Goal: Task Accomplishment & Management: Manage account settings

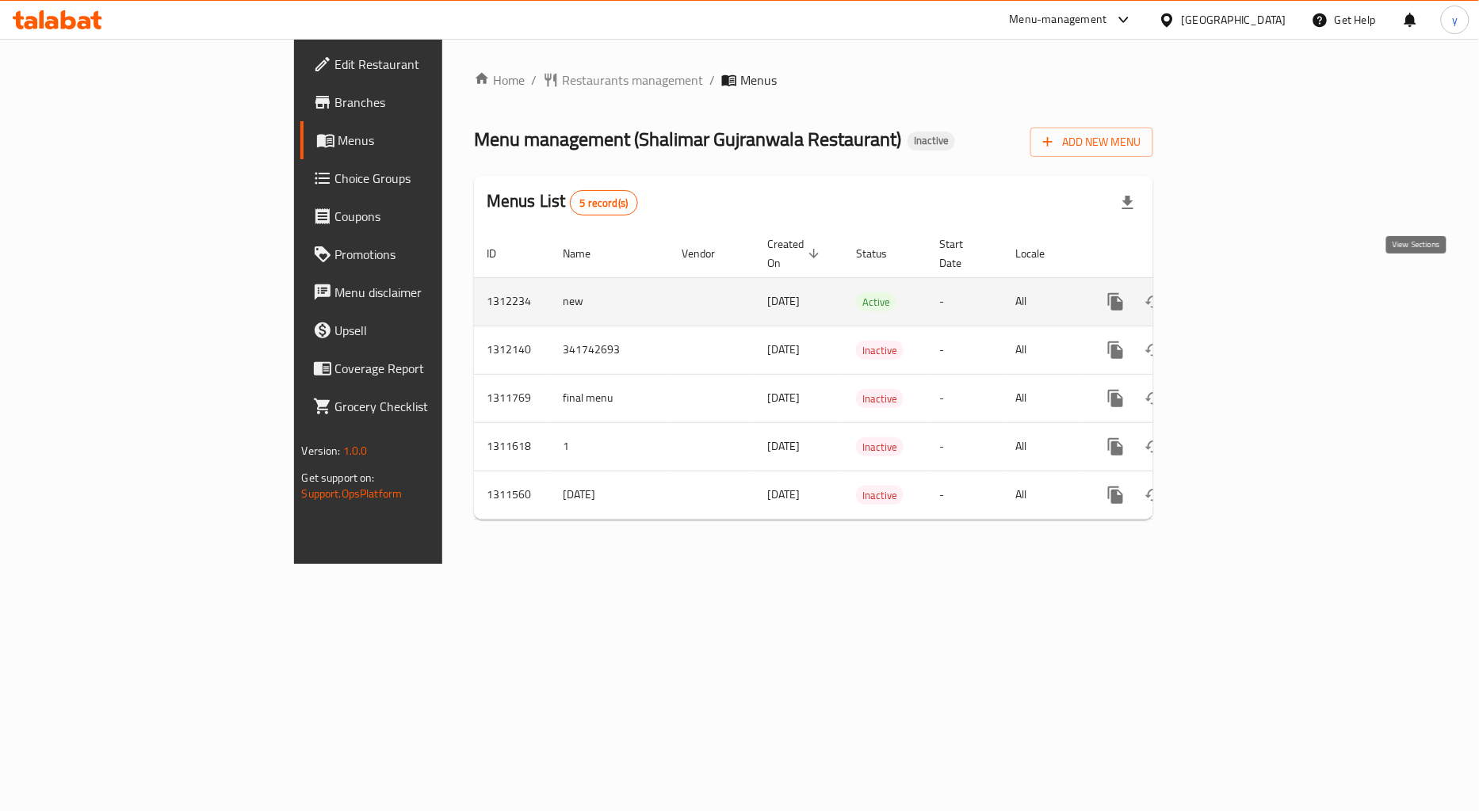
click at [1249, 283] on link "enhanced table" at bounding box center [1230, 302] width 38 height 38
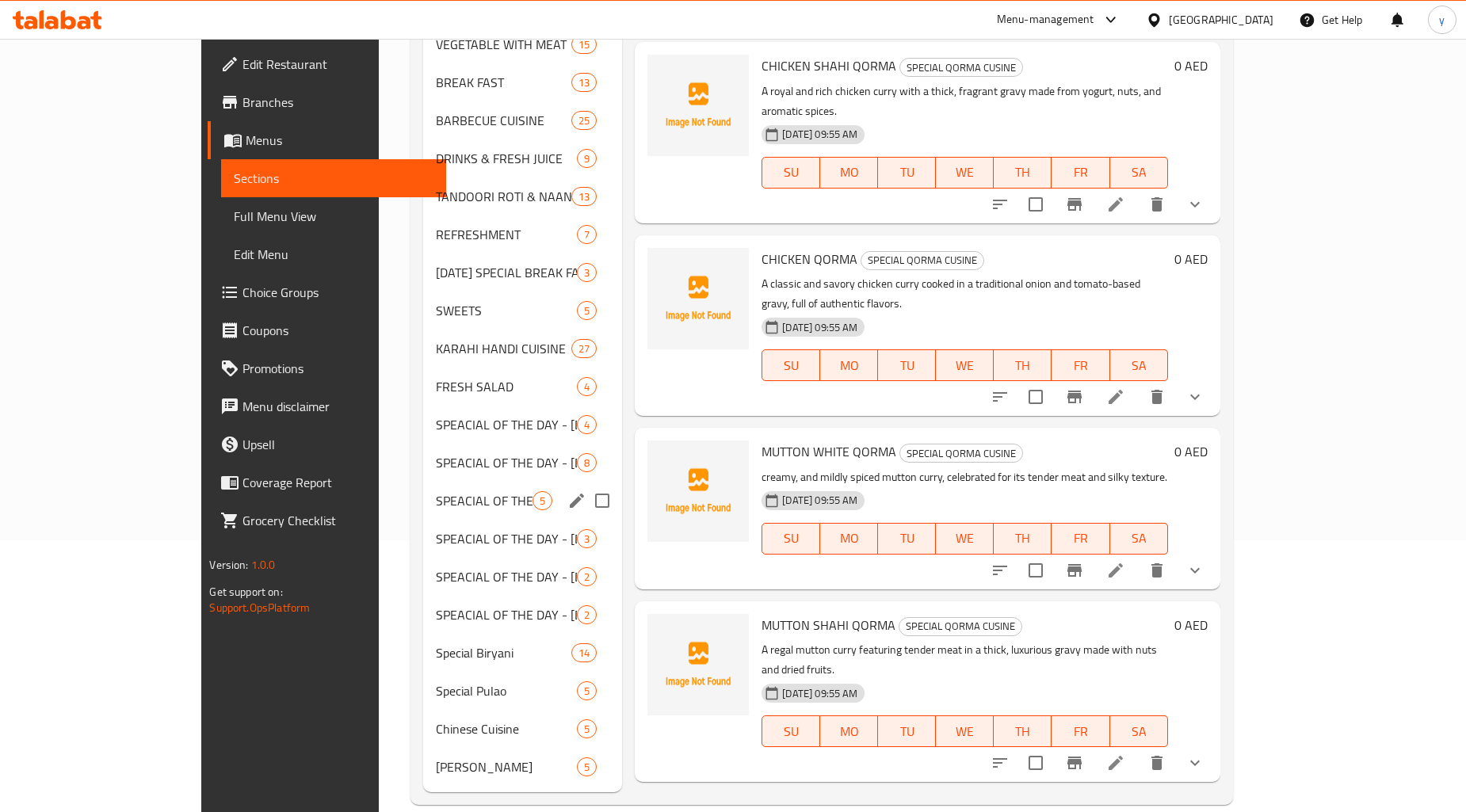
scroll to position [8, 0]
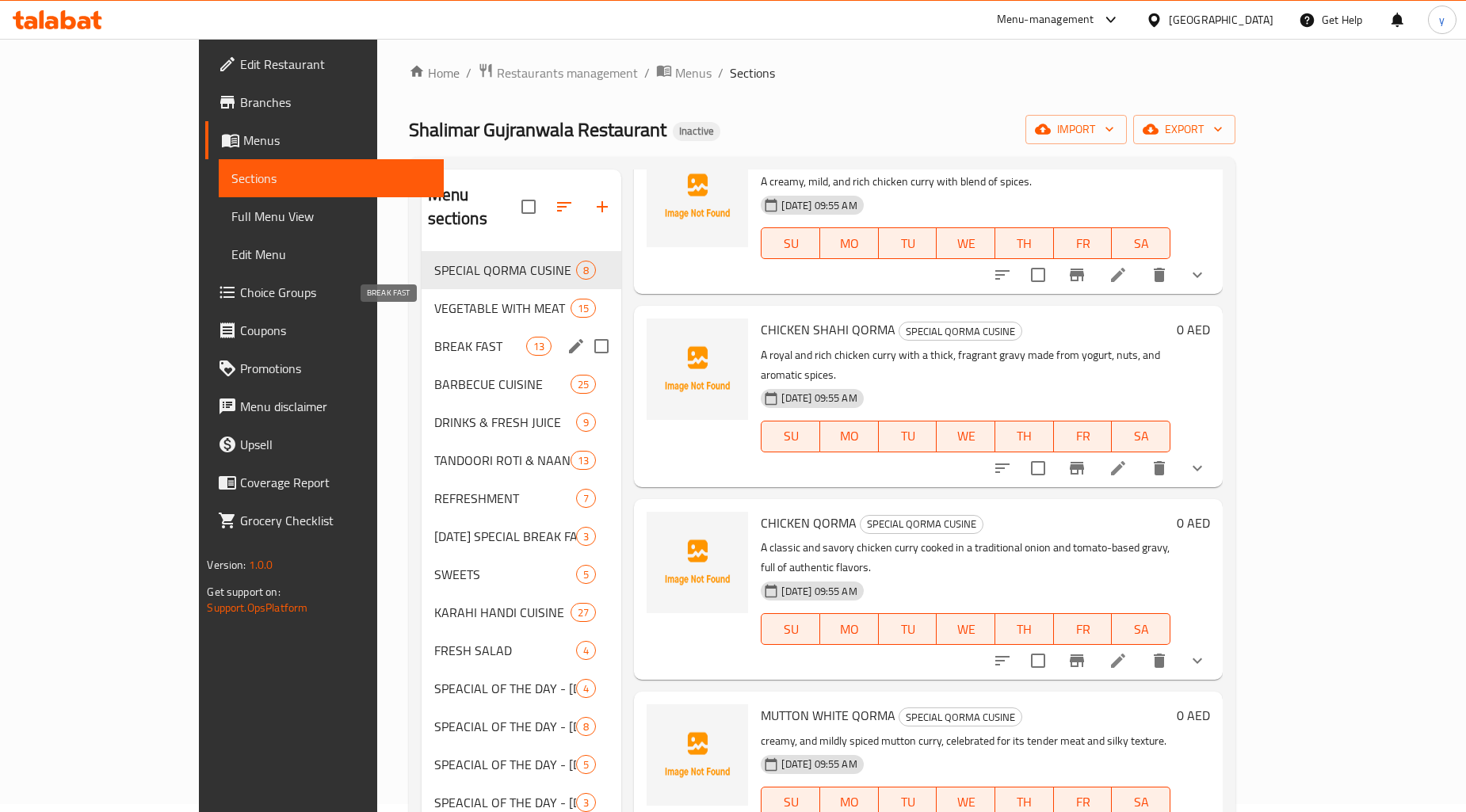
click at [434, 337] on span "BREAK FAST" at bounding box center [480, 346] width 93 height 19
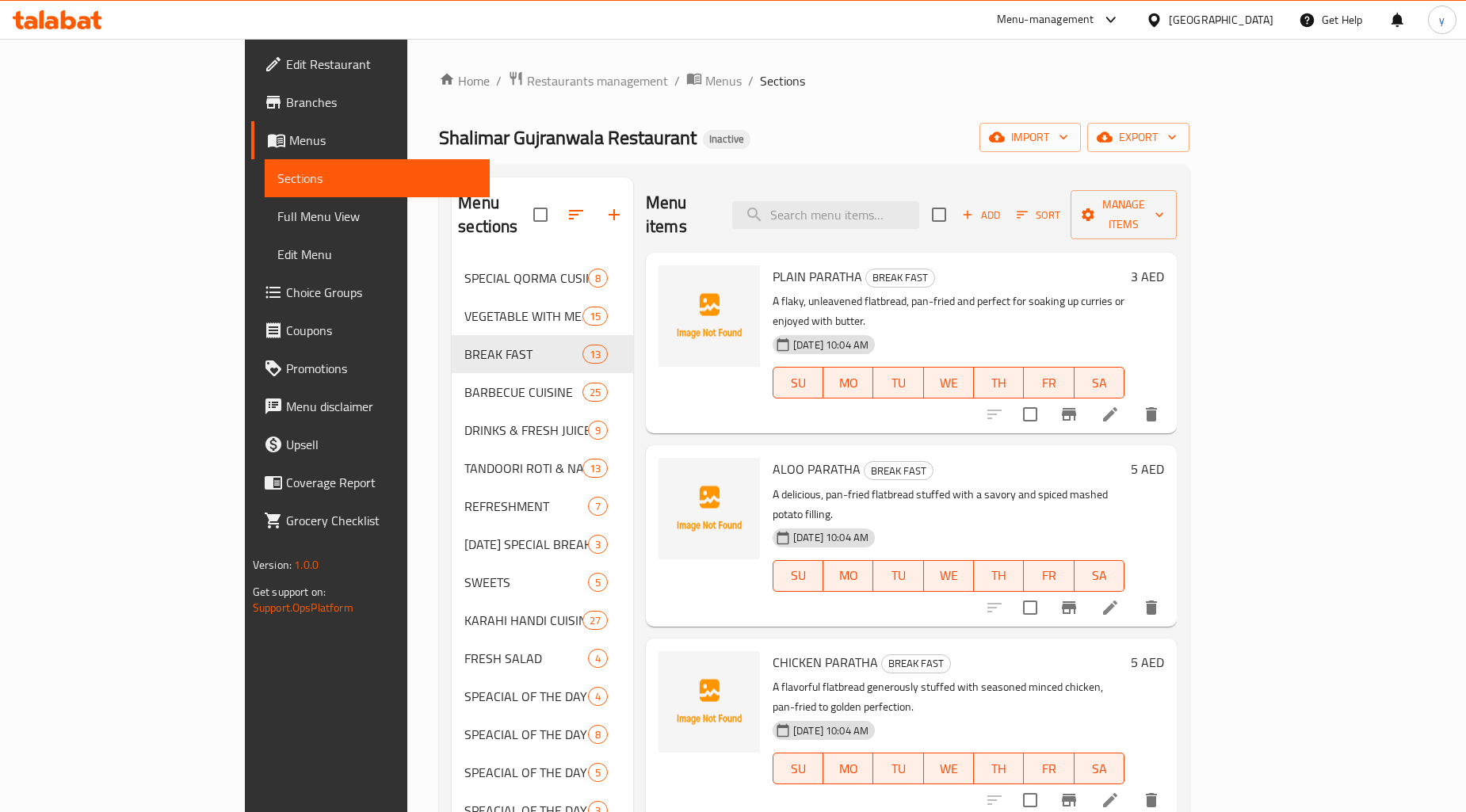
drag, startPoint x: 104, startPoint y: 212, endPoint x: 275, endPoint y: 121, distance: 193.7
click at [277, 212] on span "Full Menu View" at bounding box center [377, 216] width 199 height 19
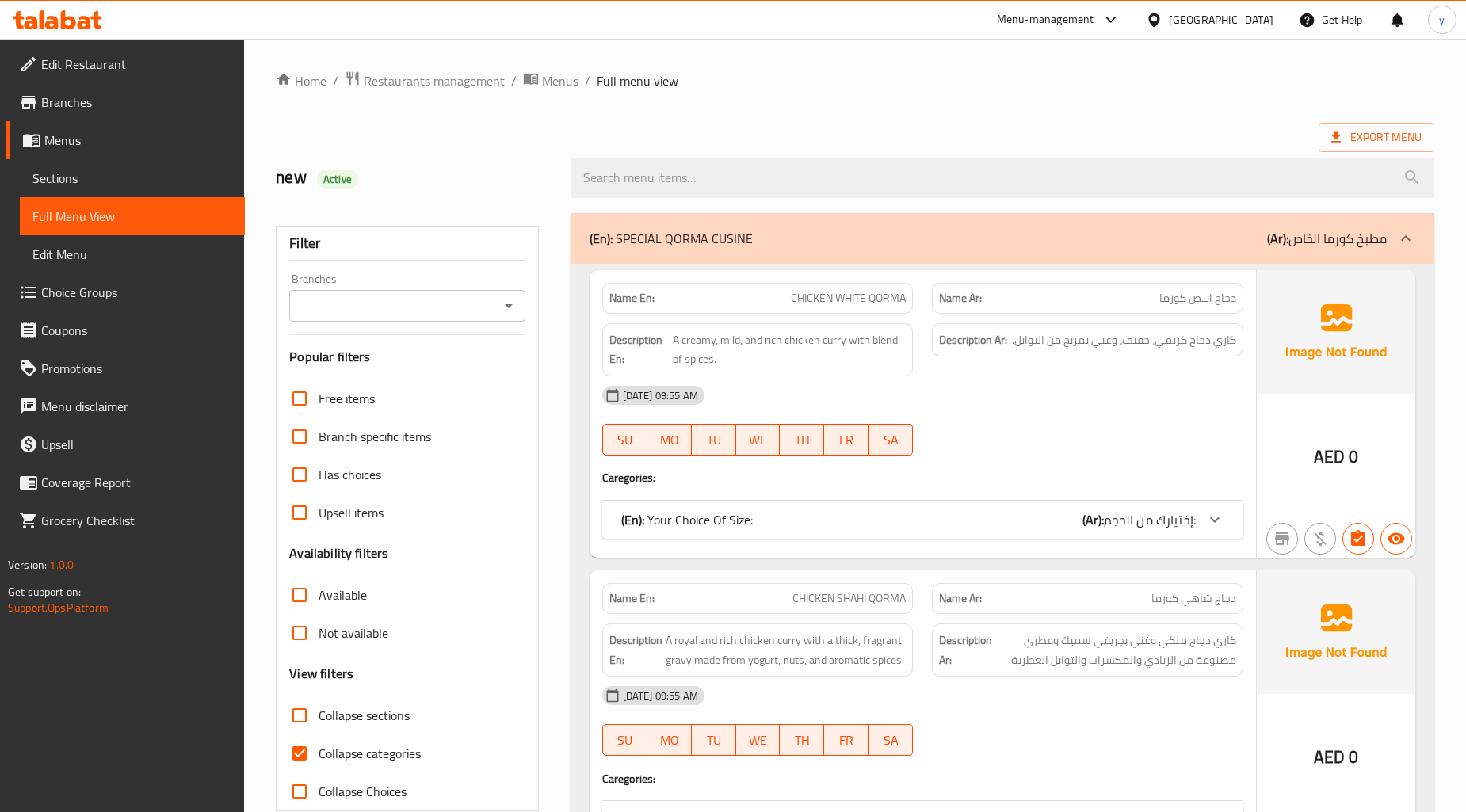
click at [130, 183] on span "Sections" at bounding box center [132, 178] width 199 height 19
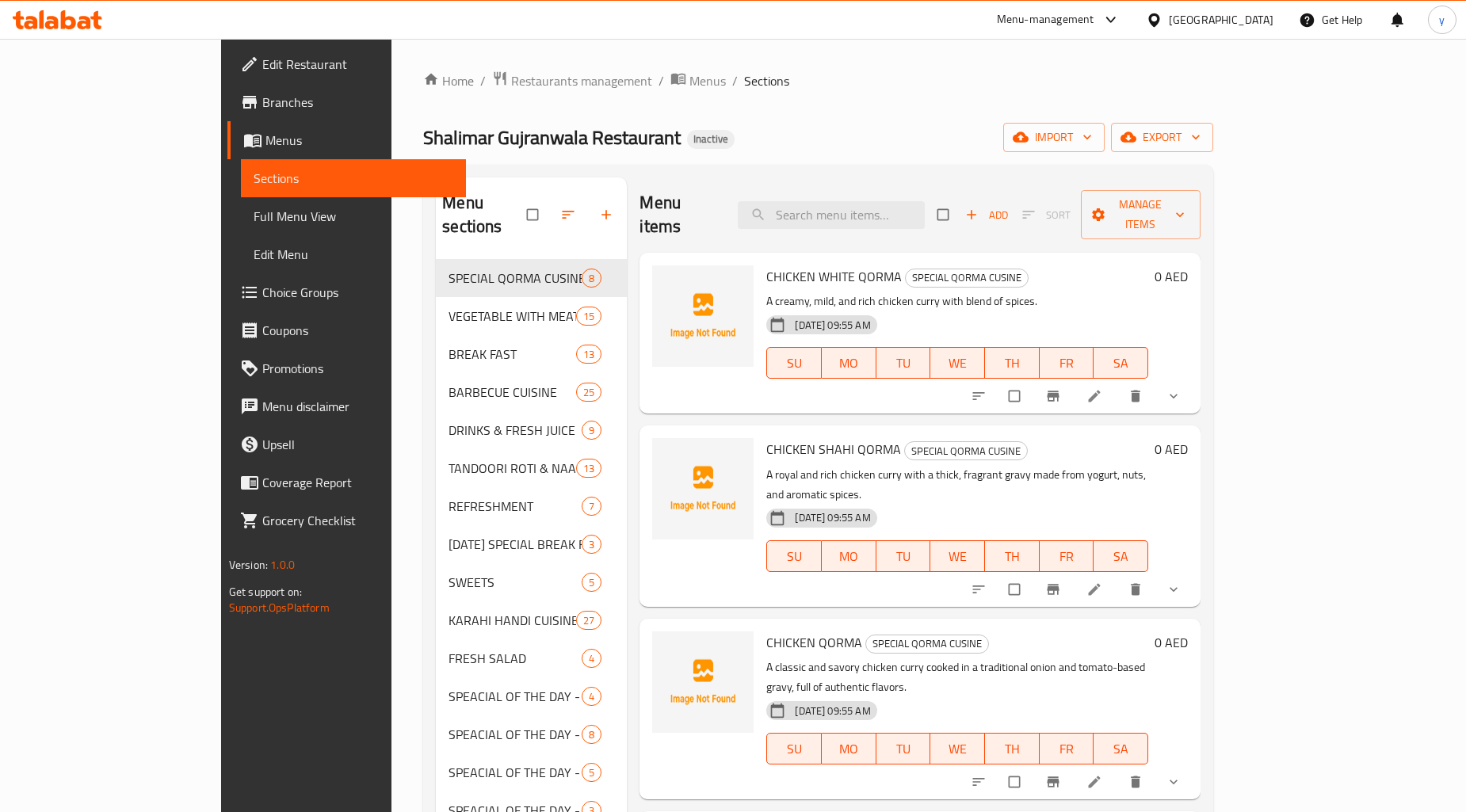
click at [253, 210] on span "Full Menu View" at bounding box center [353, 216] width 199 height 19
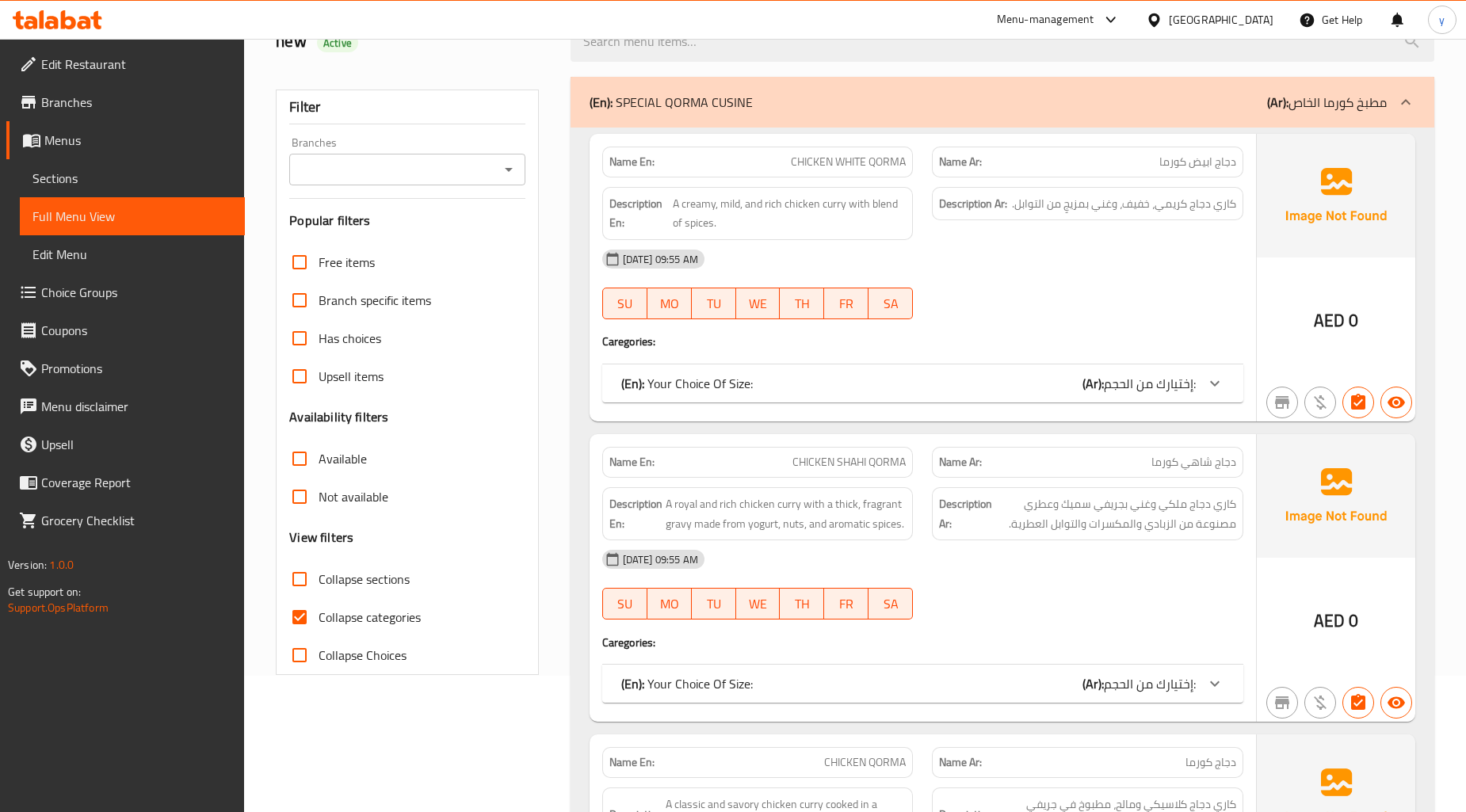
scroll to position [176, 0]
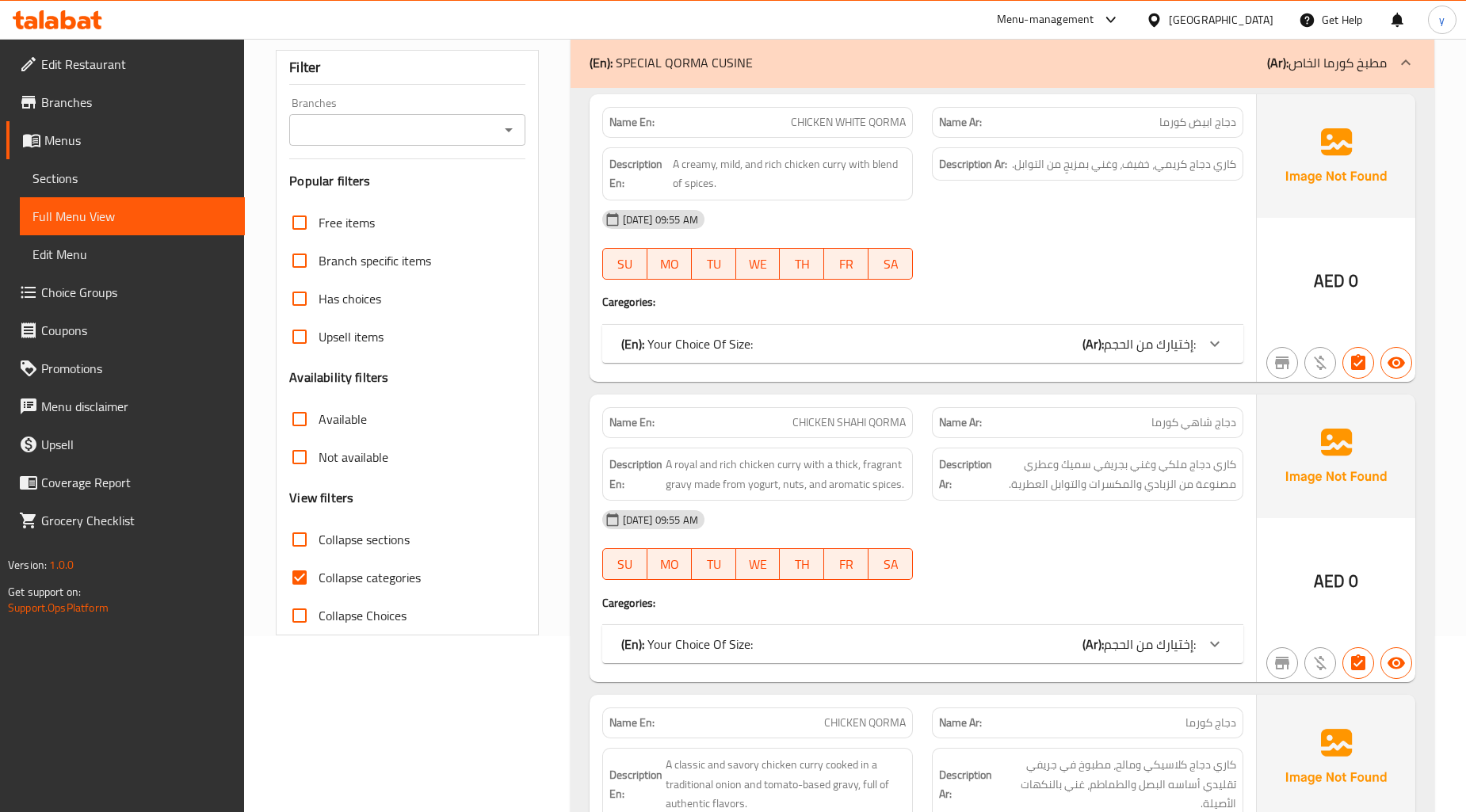
click at [290, 577] on input "Collapse categories" at bounding box center [299, 577] width 38 height 38
checkbox input "false"
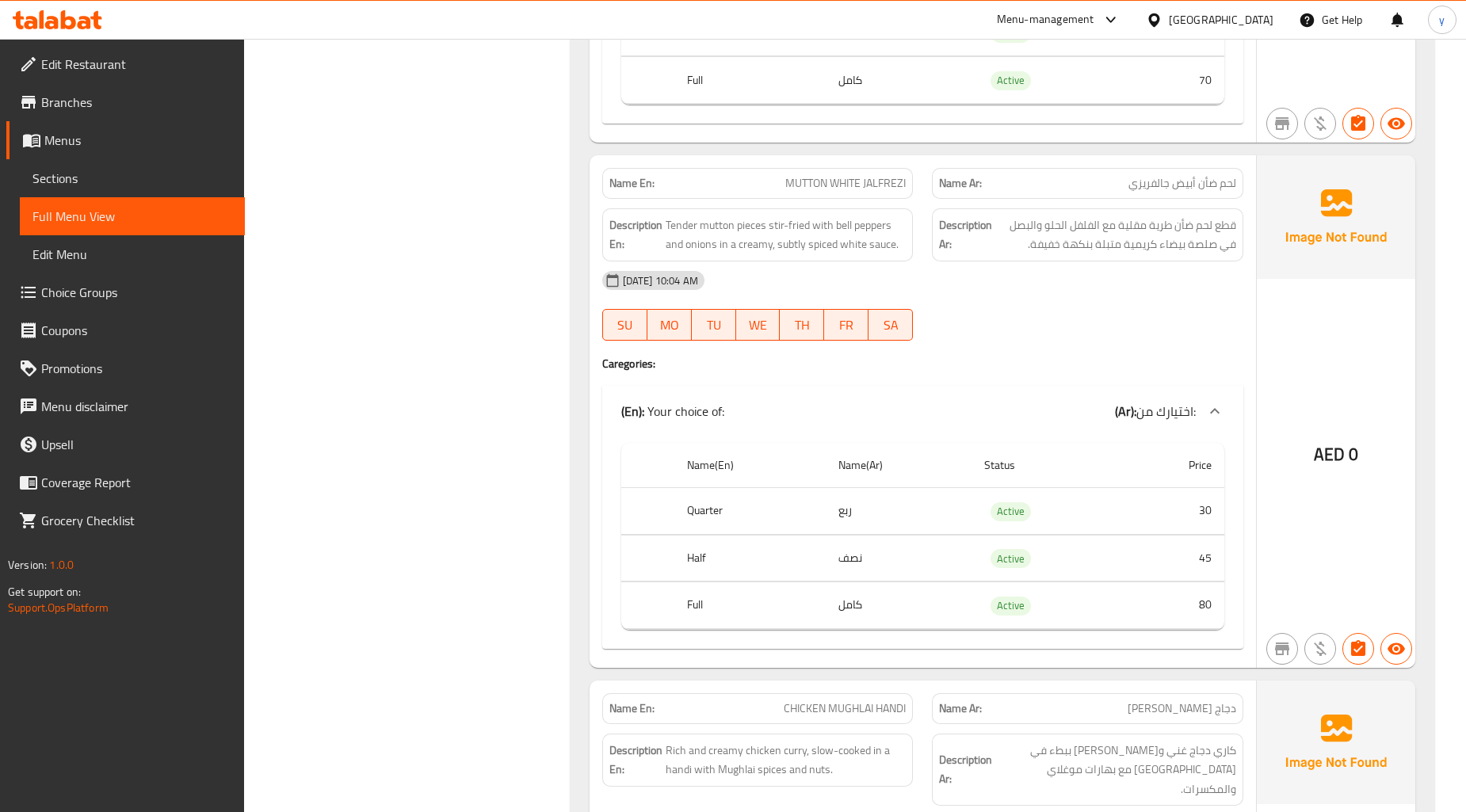
scroll to position [36733, 0]
